Goal: Task Accomplishment & Management: Use online tool/utility

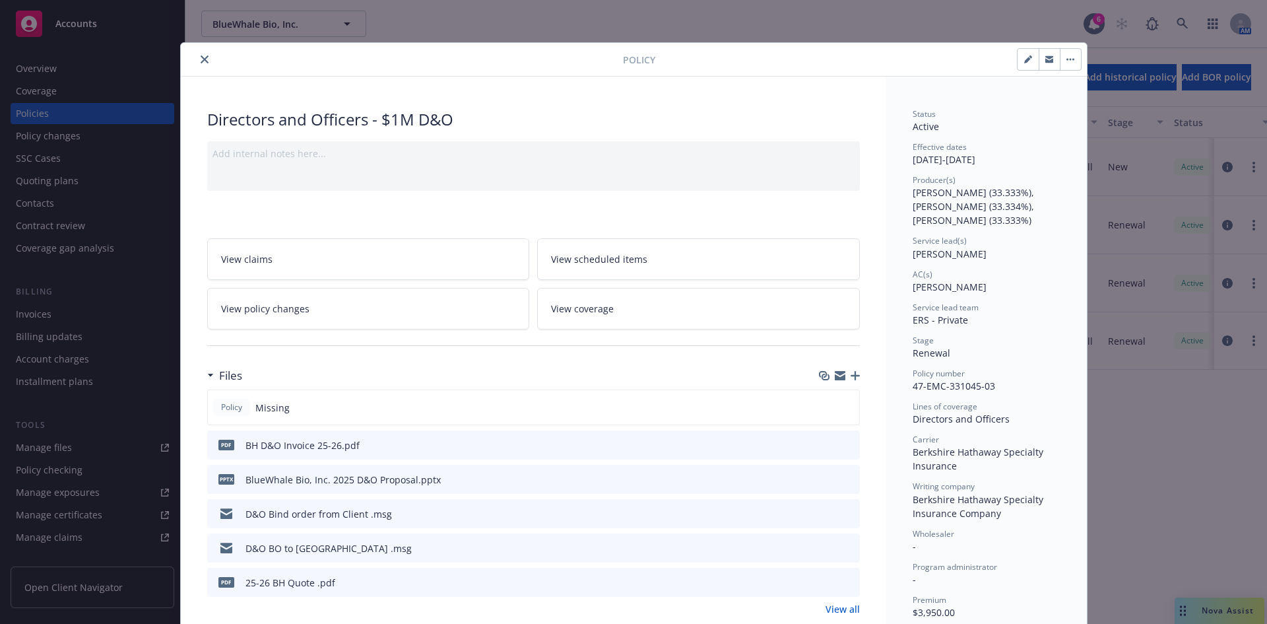
click at [201, 57] on icon "close" at bounding box center [205, 59] width 8 height 8
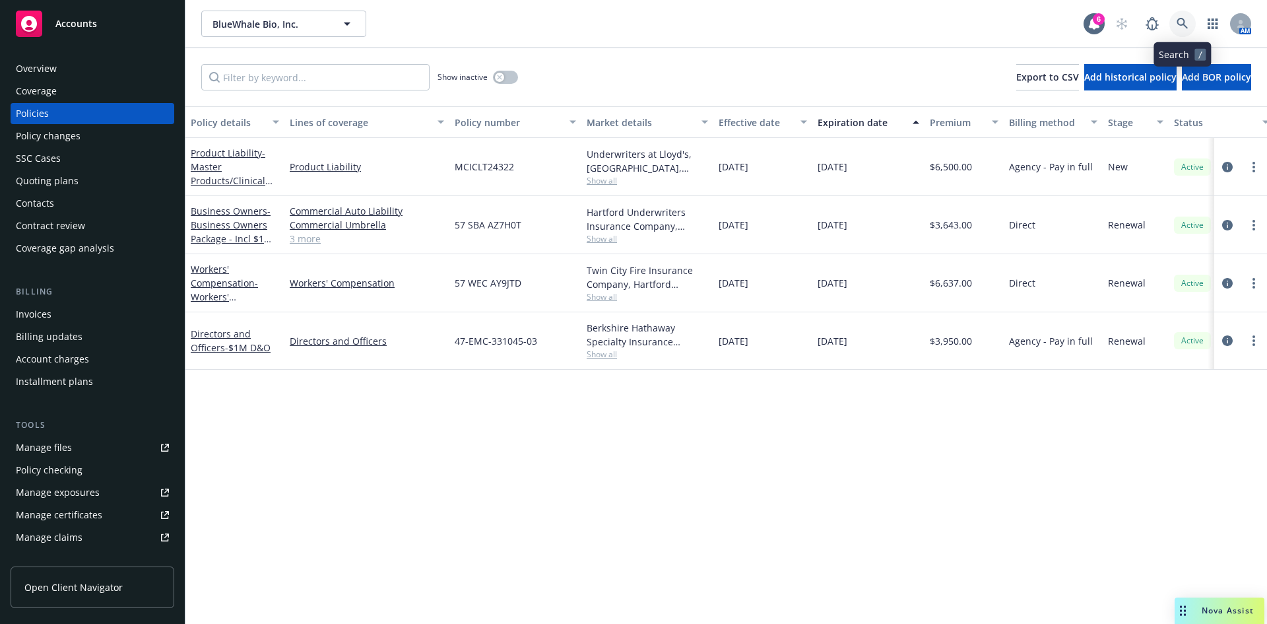
click at [1183, 19] on icon at bounding box center [1182, 23] width 11 height 11
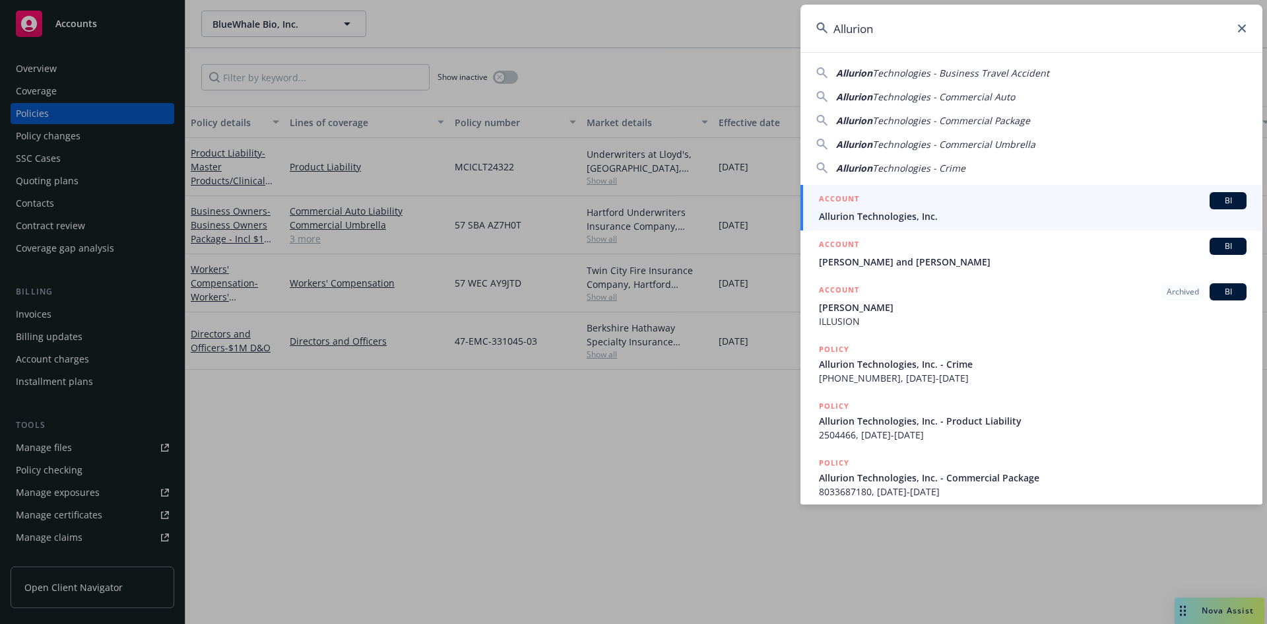
type input "Allurion"
click at [851, 219] on span "Allurion Technologies, Inc." at bounding box center [1033, 216] width 428 height 14
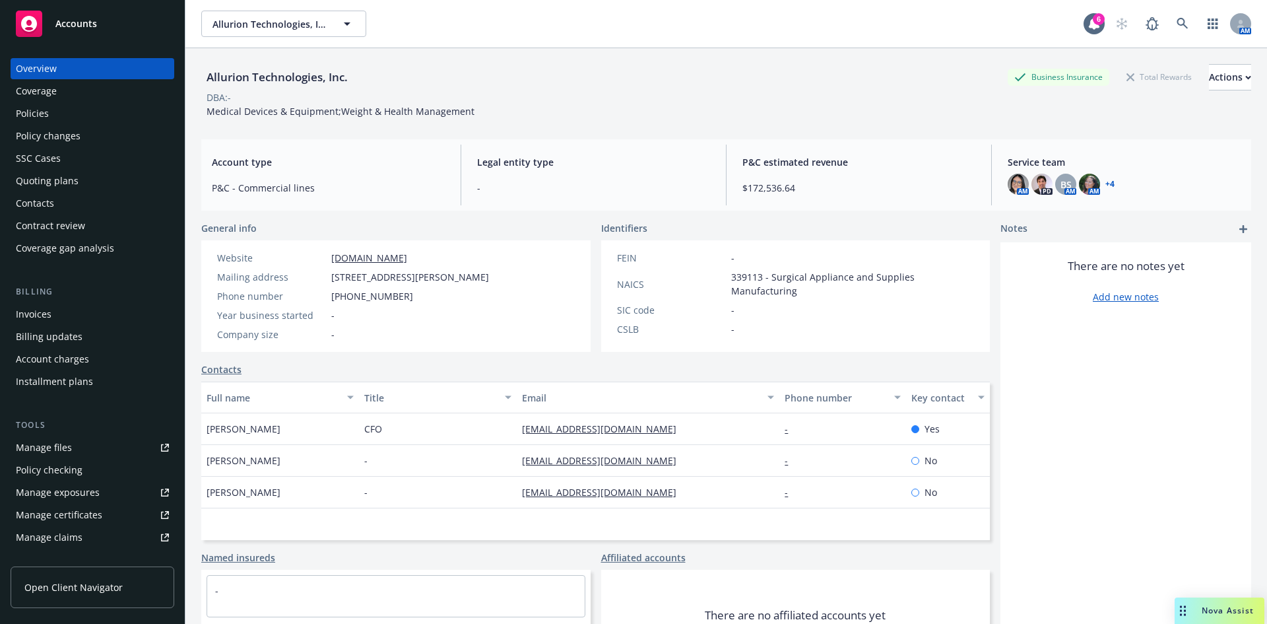
click at [28, 108] on div "Policies" at bounding box center [32, 113] width 33 height 21
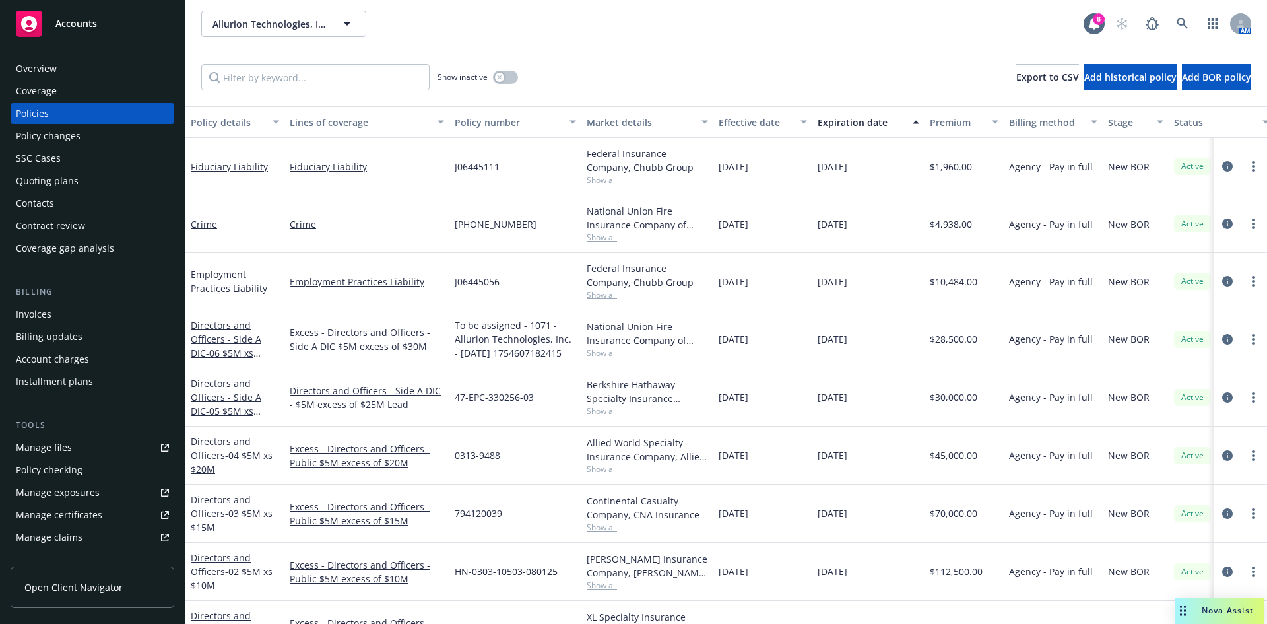
click at [39, 310] on div "Invoices" at bounding box center [34, 314] width 36 height 21
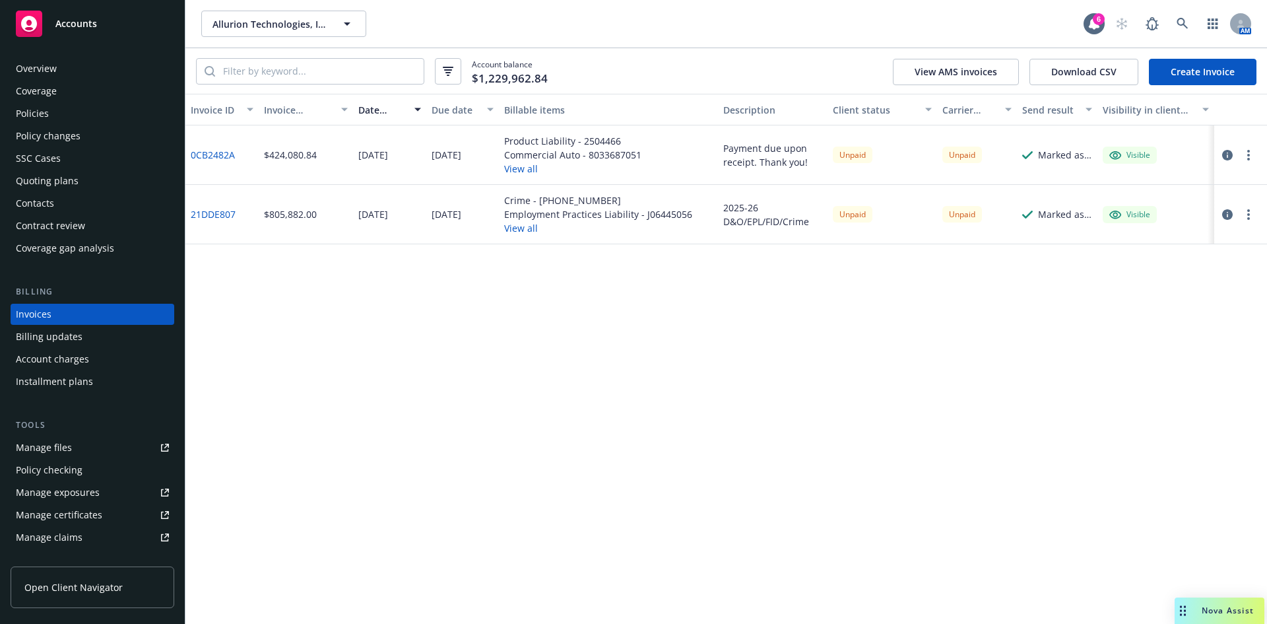
click at [515, 229] on button "View all" at bounding box center [598, 228] width 188 height 14
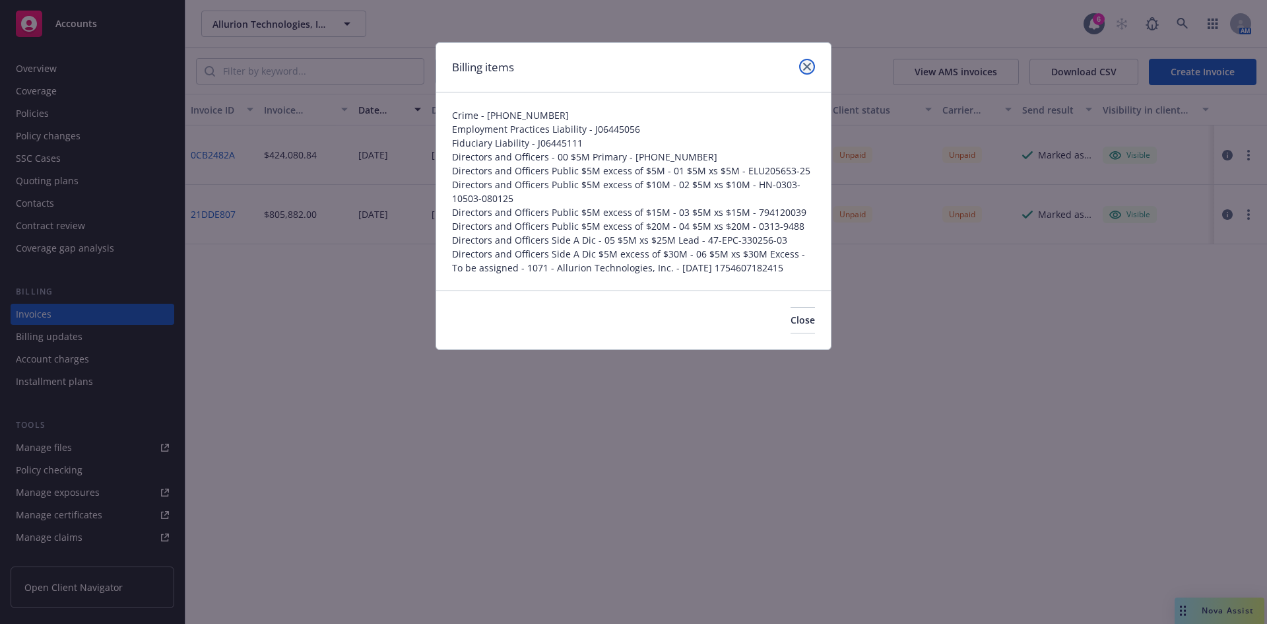
click at [809, 63] on icon "close" at bounding box center [807, 67] width 8 height 8
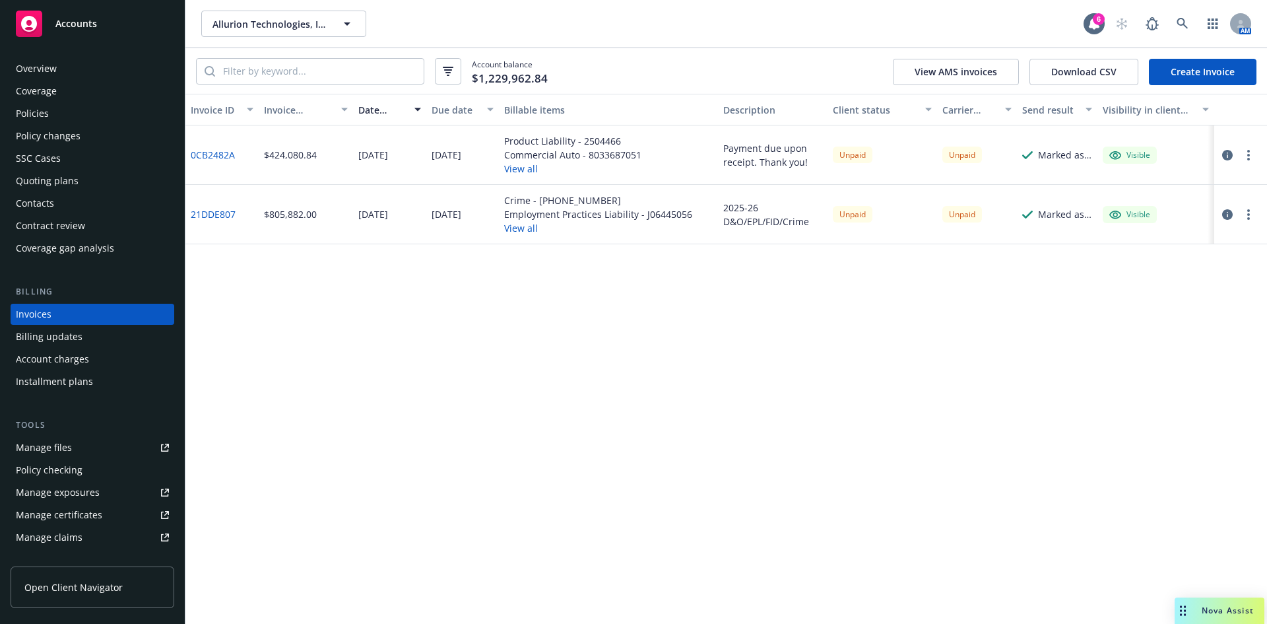
click at [220, 216] on link "21DDE807" at bounding box center [213, 214] width 45 height 14
click at [37, 114] on div "Policies" at bounding box center [32, 113] width 33 height 21
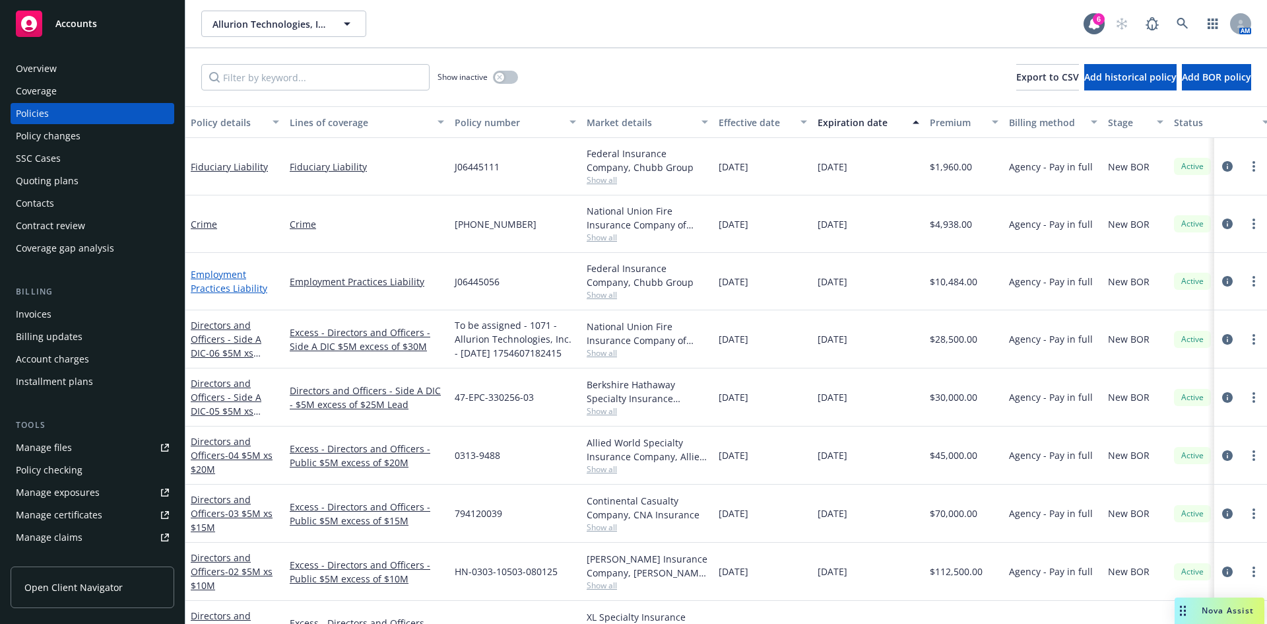
click at [236, 285] on link "Employment Practices Liability" at bounding box center [229, 281] width 77 height 26
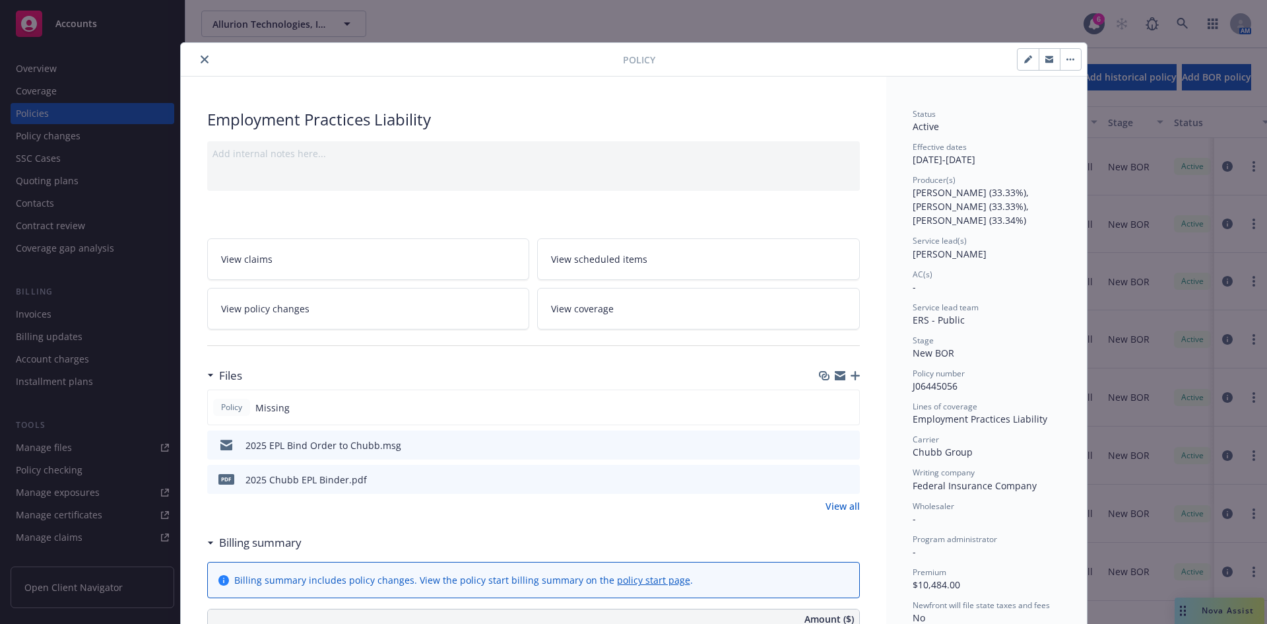
click at [842, 503] on link "View all" at bounding box center [843, 506] width 34 height 14
click at [413, 506] on div "View all" at bounding box center [533, 506] width 653 height 14
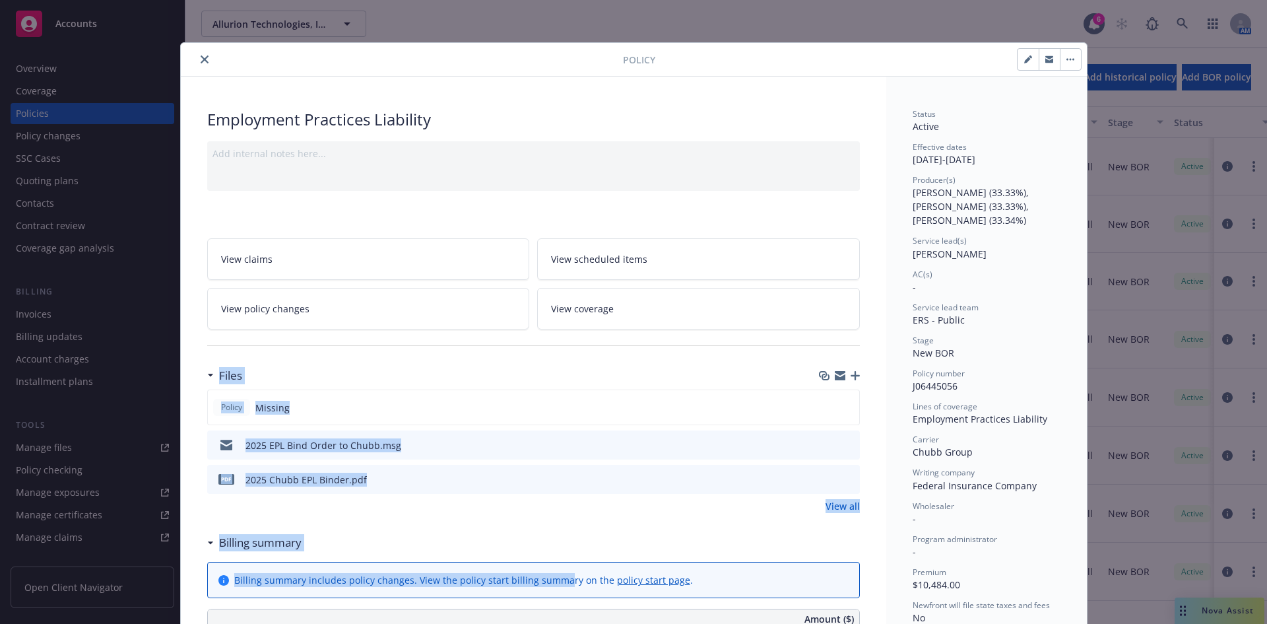
drag, startPoint x: 324, startPoint y: 358, endPoint x: 554, endPoint y: 568, distance: 311.6
click at [561, 529] on div "Billing summary" at bounding box center [533, 543] width 653 height 28
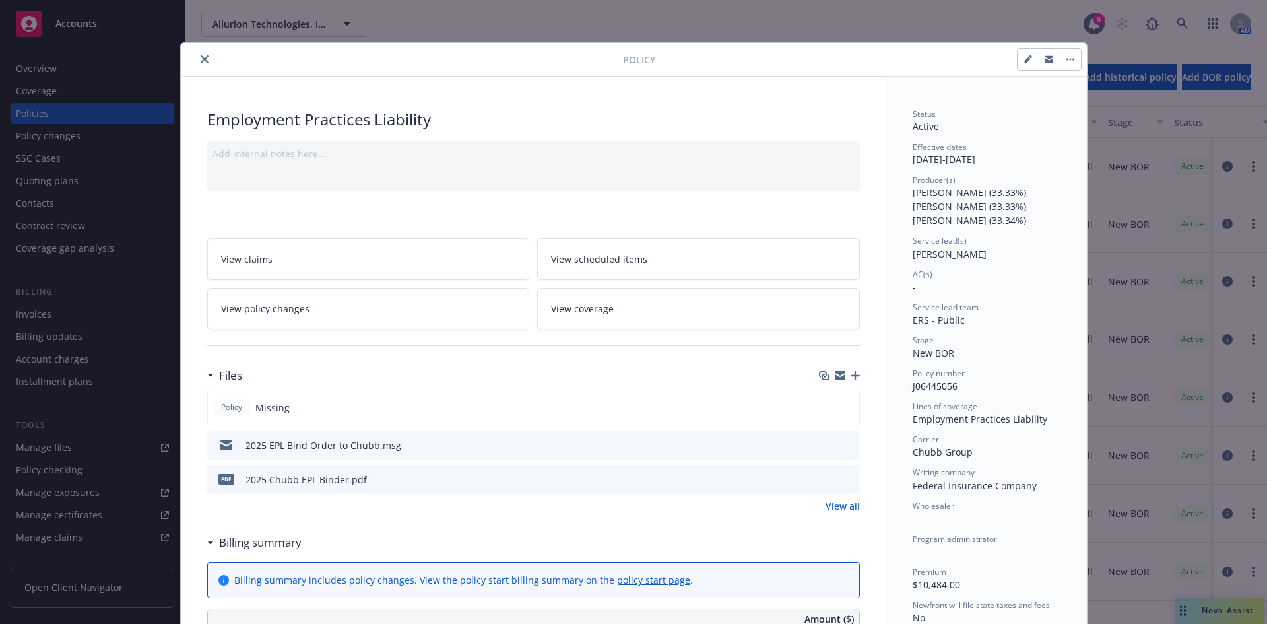
click at [201, 56] on icon "close" at bounding box center [205, 59] width 8 height 8
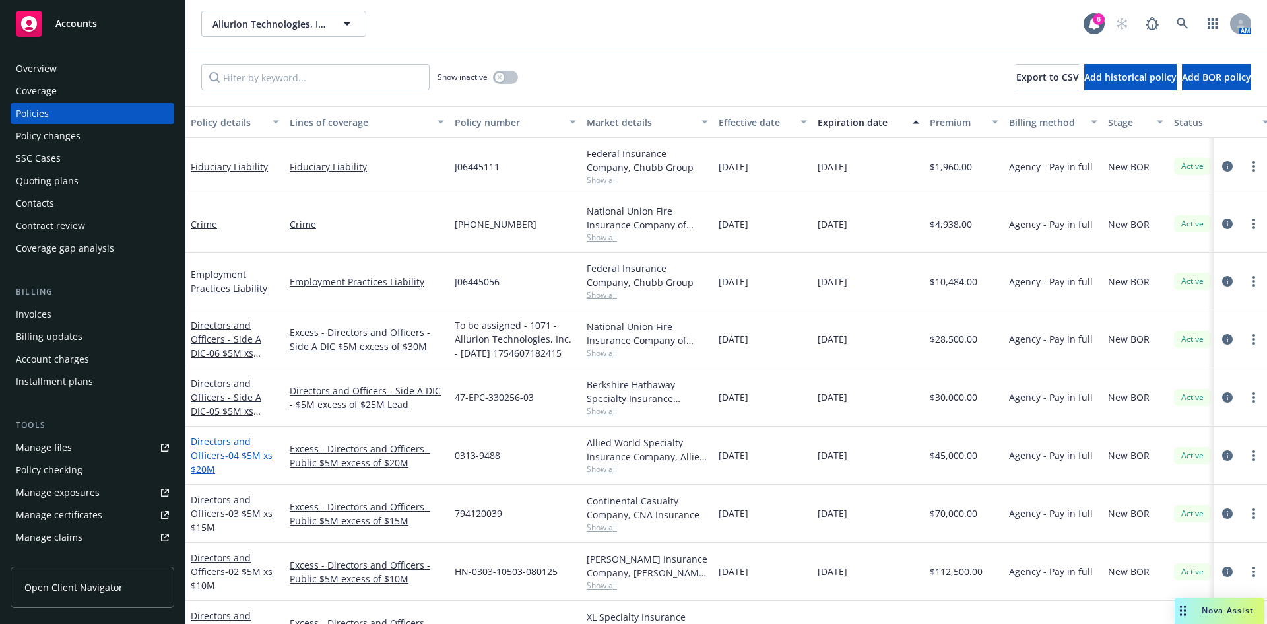
click at [234, 457] on span "- 04 $5M xs $20M" at bounding box center [232, 462] width 82 height 26
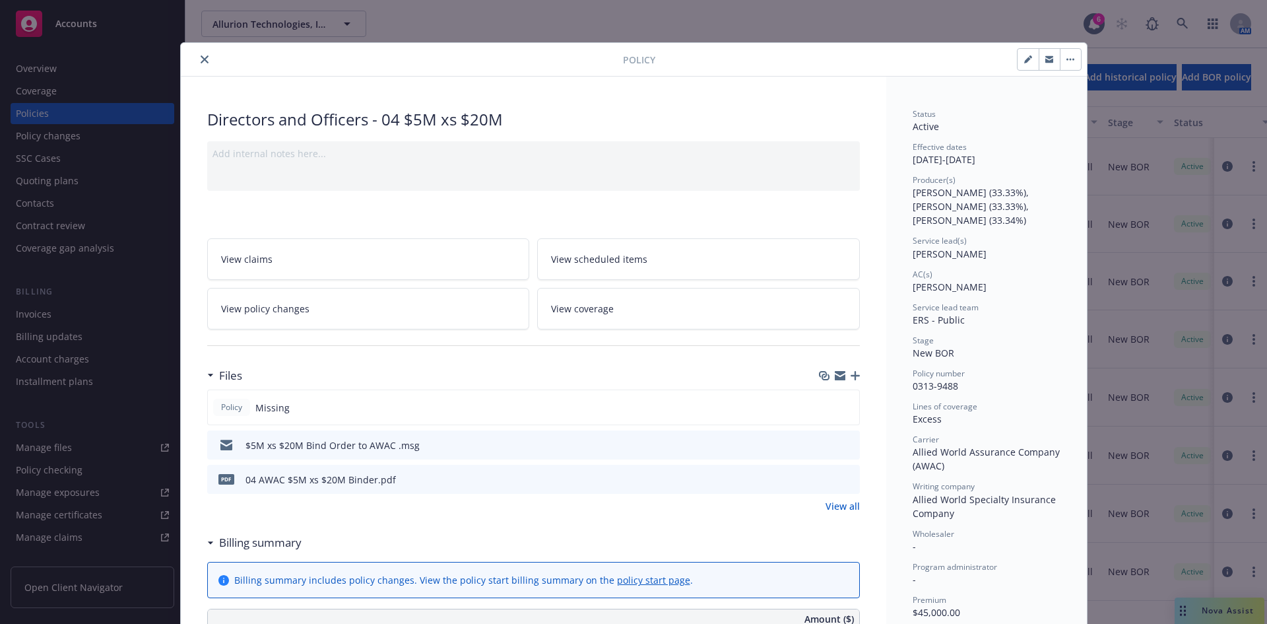
click at [842, 506] on link "View all" at bounding box center [843, 506] width 34 height 14
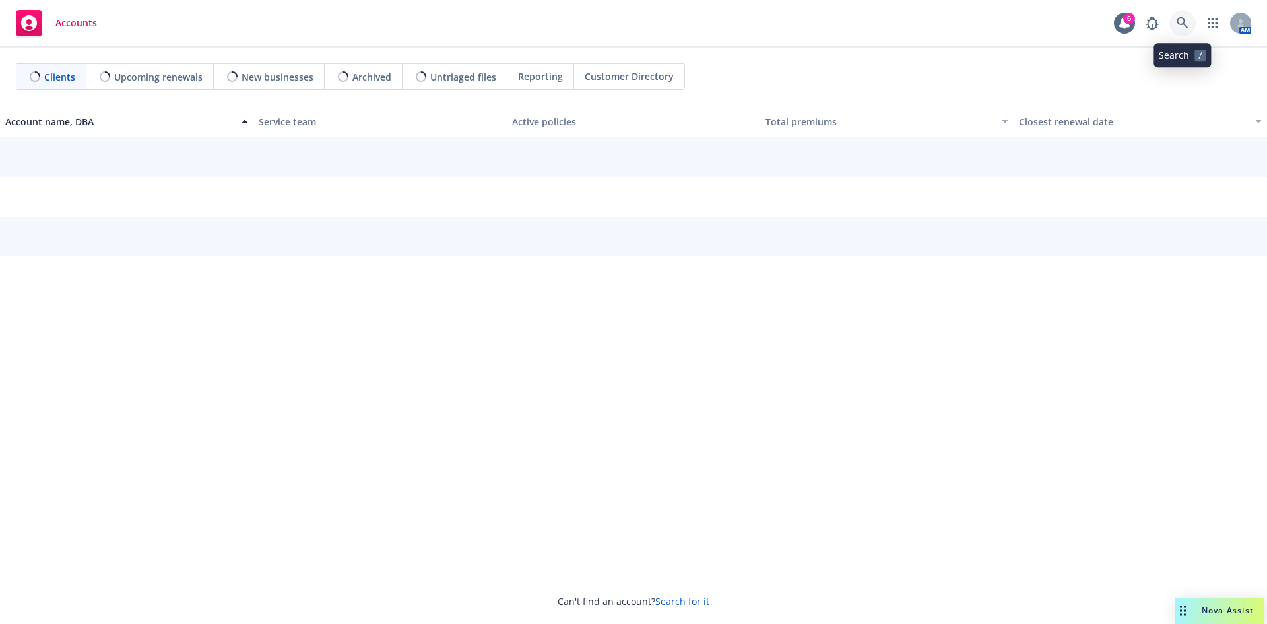
click at [1188, 15] on link at bounding box center [1183, 23] width 26 height 26
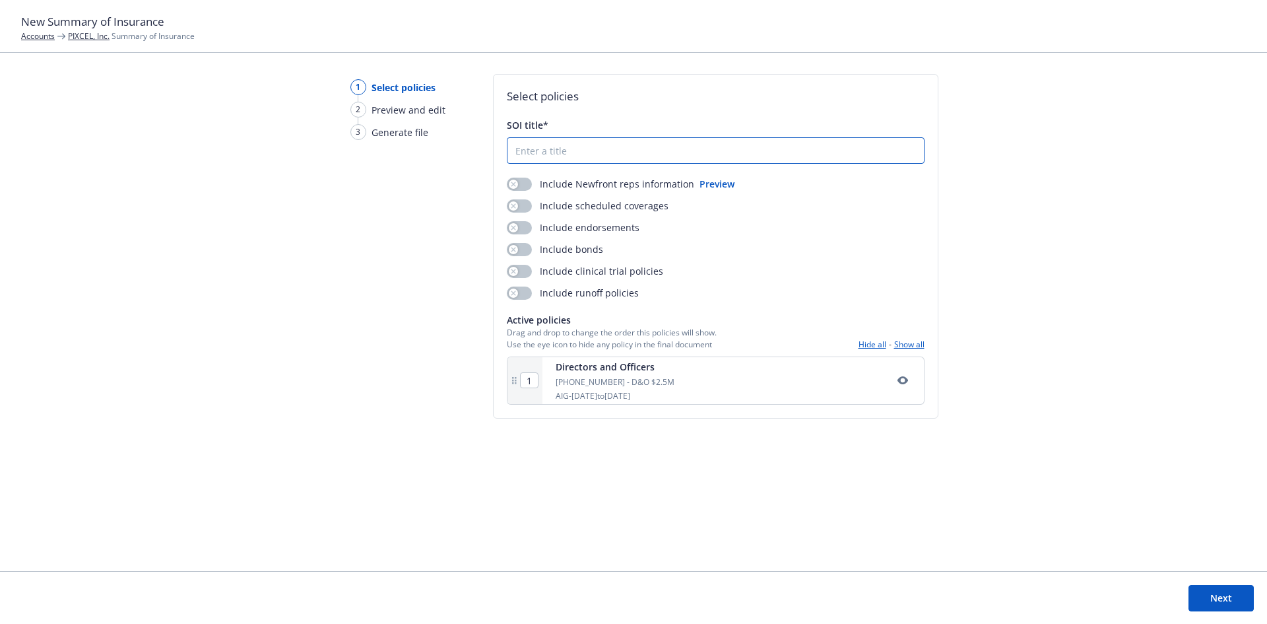
click at [533, 150] on input "SOI title*" at bounding box center [716, 150] width 416 height 25
click at [598, 148] on input "Pixcel, Inc 2025-26 Summary of Insurance" at bounding box center [716, 150] width 416 height 25
type input "Pixcel, Inc 2025-26 D&O Summary of Insurance"
click at [514, 182] on icon "button" at bounding box center [513, 184] width 5 height 5
click at [517, 205] on button "button" at bounding box center [519, 205] width 25 height 13
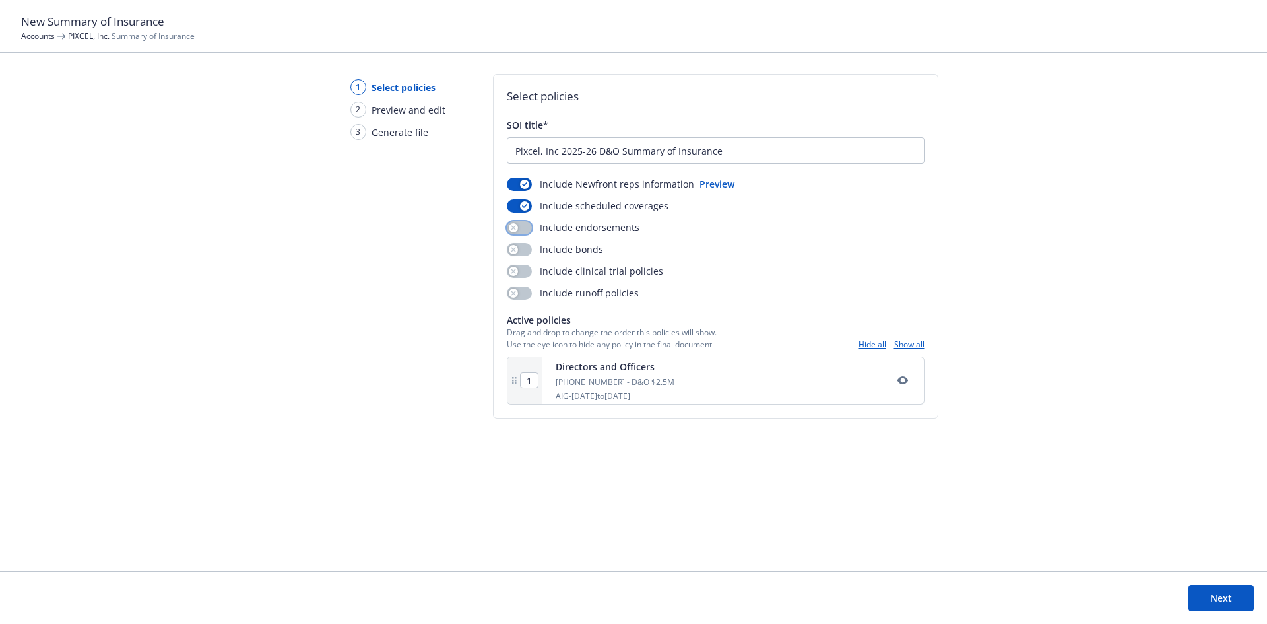
click at [523, 226] on button "button" at bounding box center [519, 227] width 25 height 13
click at [524, 246] on button "button" at bounding box center [519, 249] width 25 height 13
click at [523, 248] on icon "button" at bounding box center [524, 250] width 5 height 4
click at [1218, 596] on button "Next" at bounding box center [1221, 598] width 65 height 26
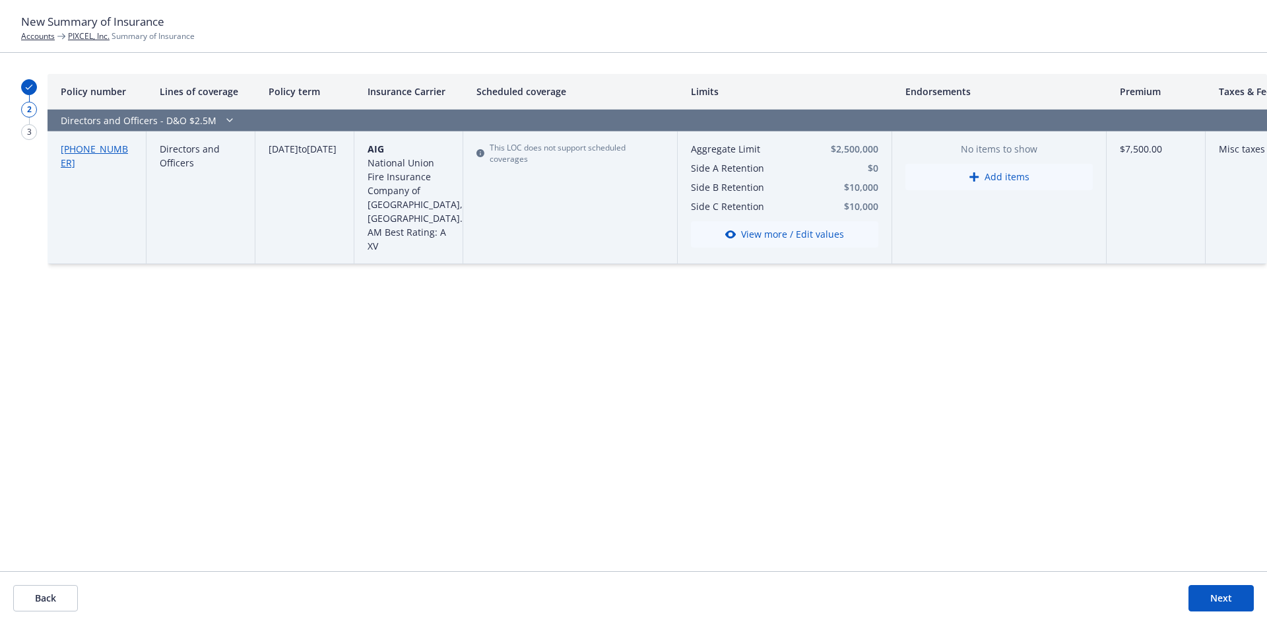
click at [764, 233] on button "View more / Edit values" at bounding box center [784, 234] width 187 height 26
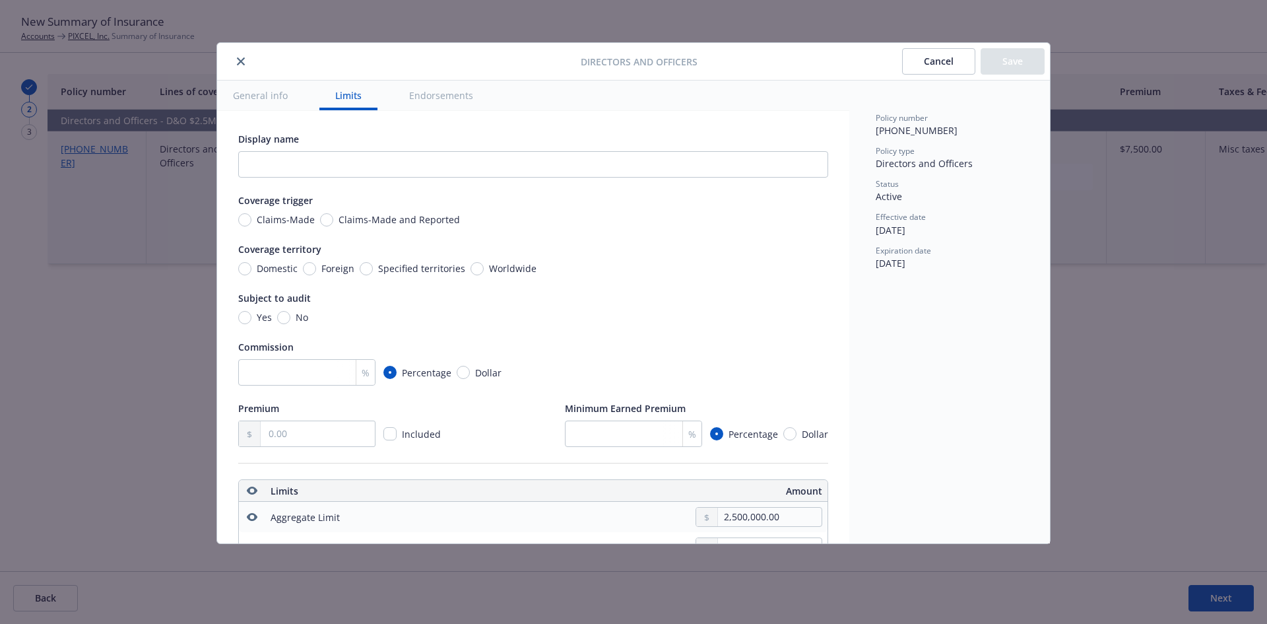
scroll to position [368, 0]
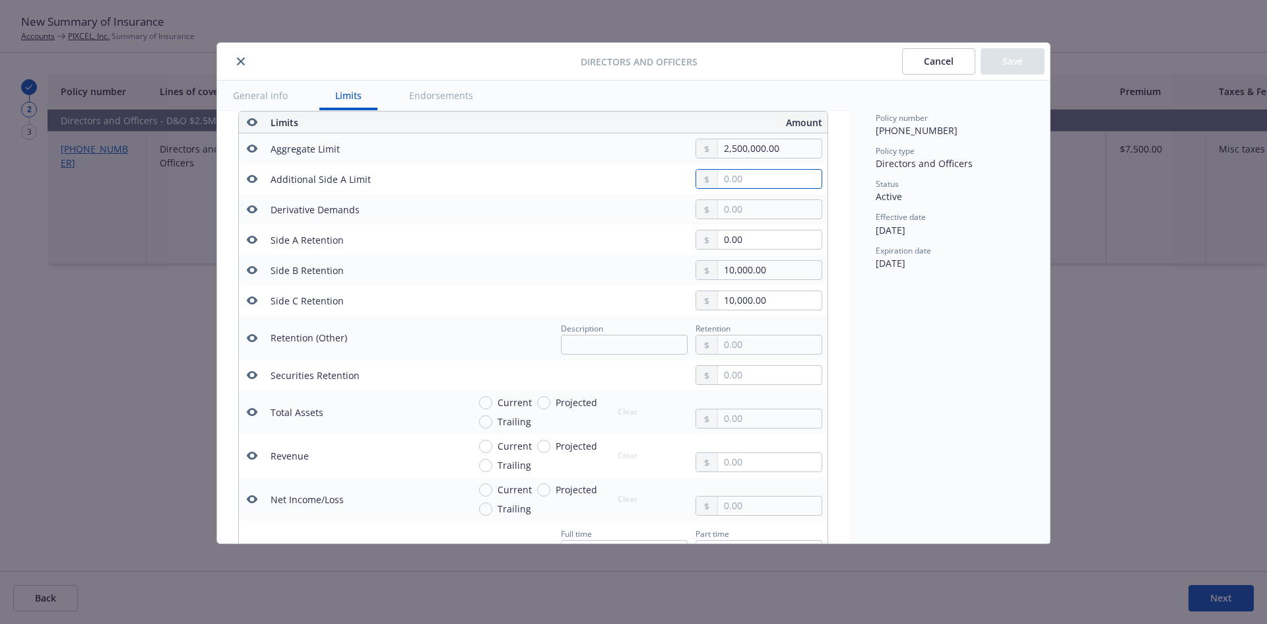
click at [727, 183] on input "text" at bounding box center [770, 179] width 104 height 18
type input "1,000,000.00"
click at [738, 239] on button "$1,000,000.00" at bounding box center [755, 235] width 114 height 24
click at [1000, 63] on button "Save" at bounding box center [1013, 61] width 64 height 26
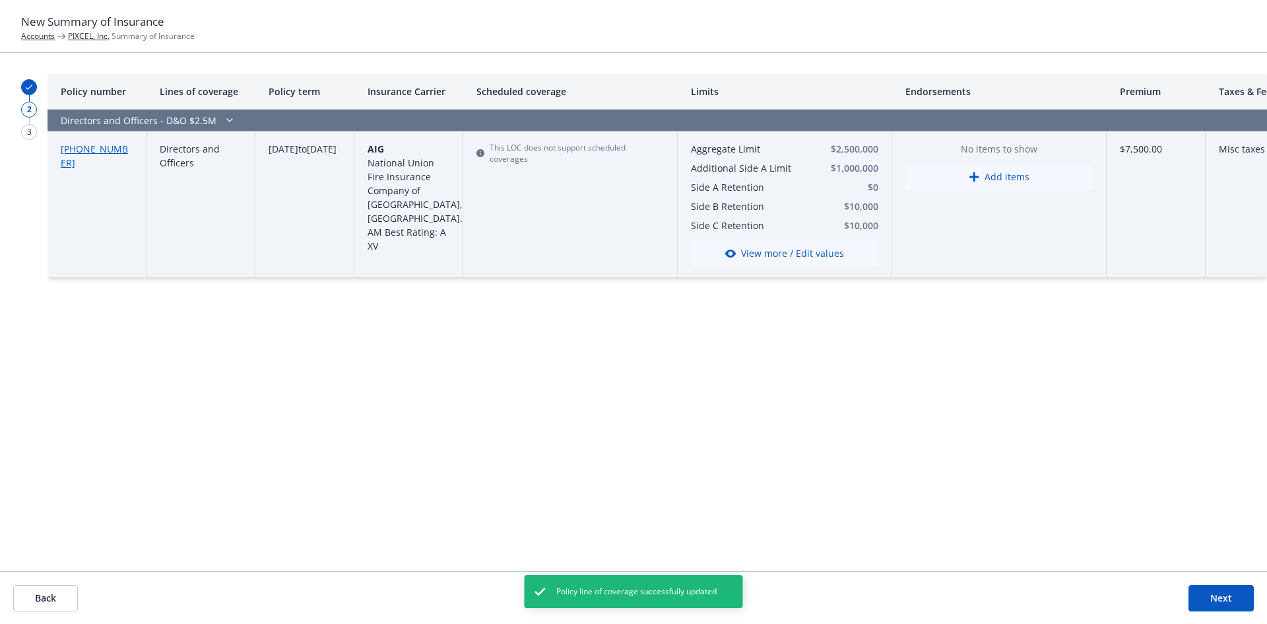
click at [1218, 595] on button "Next" at bounding box center [1221, 598] width 65 height 26
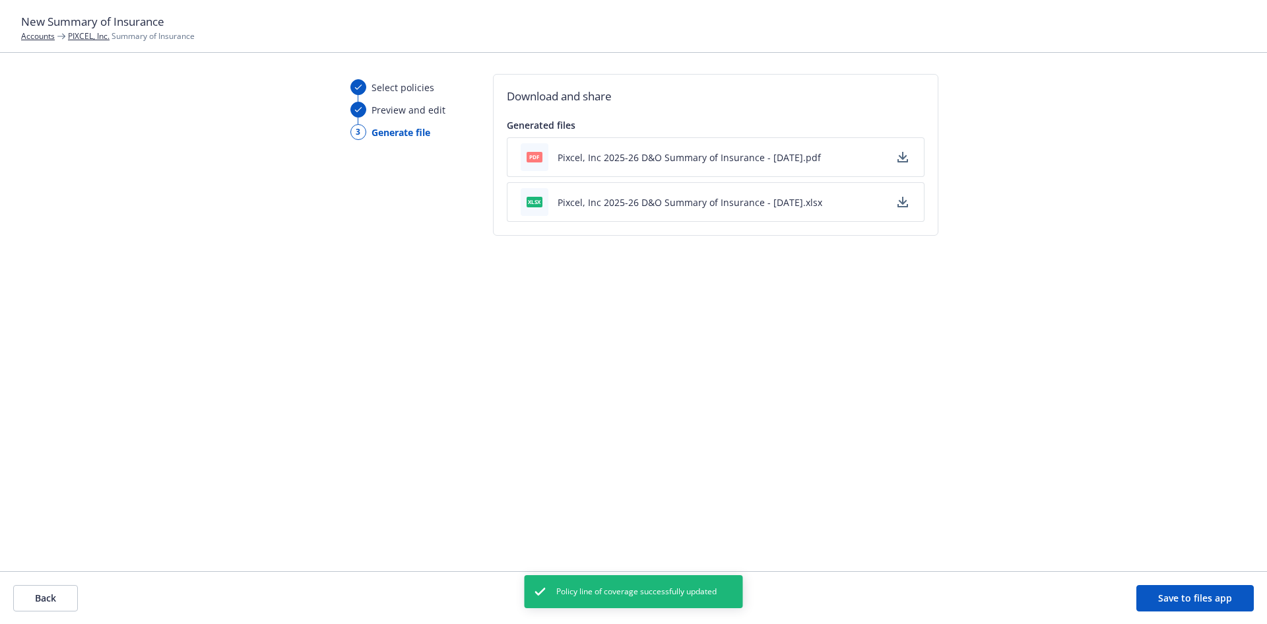
click at [902, 154] on icon "button" at bounding box center [902, 156] width 9 height 8
